Goal: Find contact information: Find contact information

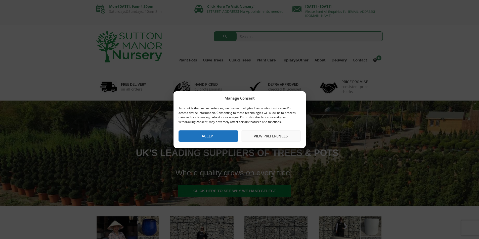
click at [267, 135] on button "View preferences" at bounding box center [271, 136] width 60 height 11
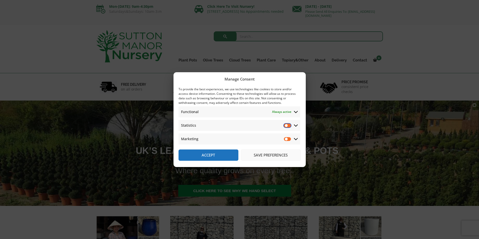
click at [286, 125] on input "Statistics" at bounding box center [288, 125] width 8 height 5
click at [288, 125] on input "Statistics" at bounding box center [288, 125] width 8 height 5
checkbox input "false"
click at [268, 153] on button "Save preferences" at bounding box center [271, 155] width 60 height 11
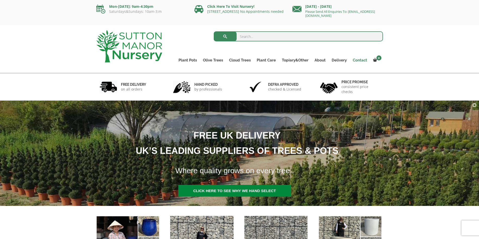
click at [360, 61] on link "Contact" at bounding box center [359, 60] width 20 height 7
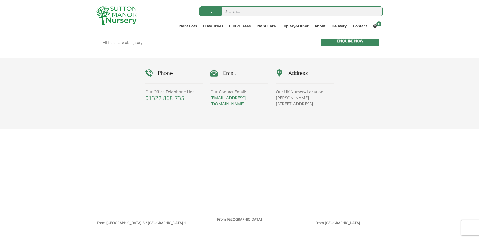
scroll to position [226, 0]
